Goal: Task Accomplishment & Management: Manage account settings

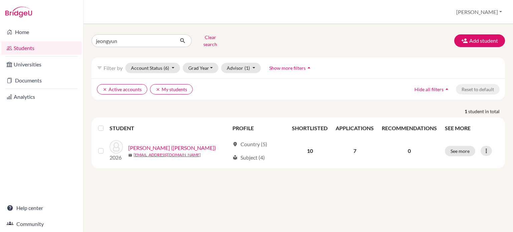
click button "submit" at bounding box center [183, 40] width 18 height 13
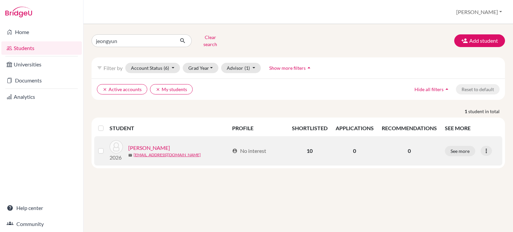
click at [147, 145] on link "[PERSON_NAME]" at bounding box center [149, 148] width 42 height 8
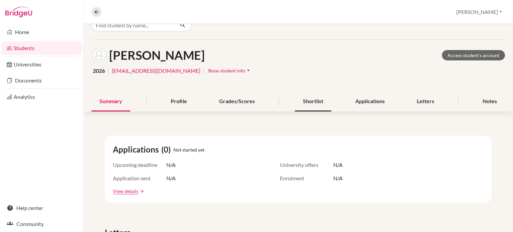
scroll to position [7, 0]
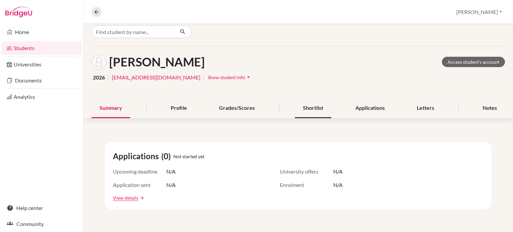
click at [303, 107] on div "Shortlist" at bounding box center [313, 109] width 36 height 20
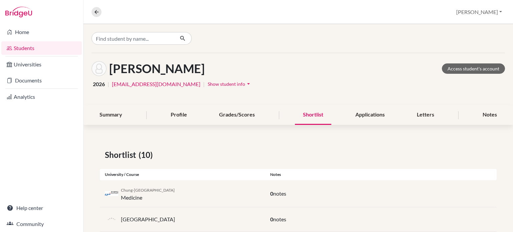
click at [302, 118] on div "Shortlist" at bounding box center [313, 115] width 36 height 20
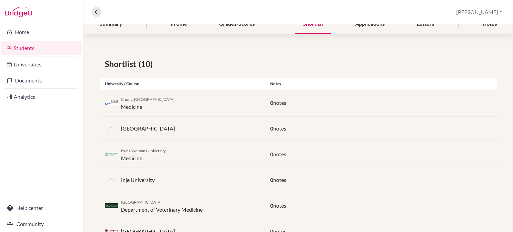
click at [24, 44] on link "Students" at bounding box center [41, 47] width 81 height 13
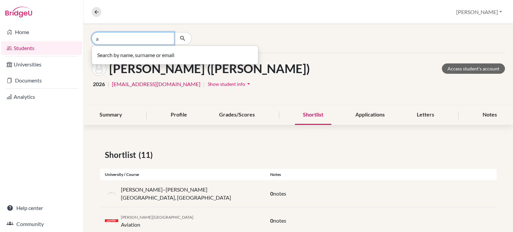
click at [117, 39] on input "a" at bounding box center [133, 38] width 83 height 13
type input "a"
